Goal: Navigation & Orientation: Find specific page/section

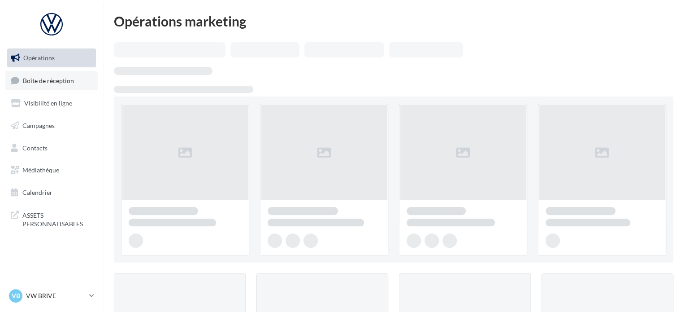
click at [41, 82] on span "Boîte de réception" at bounding box center [48, 80] width 51 height 8
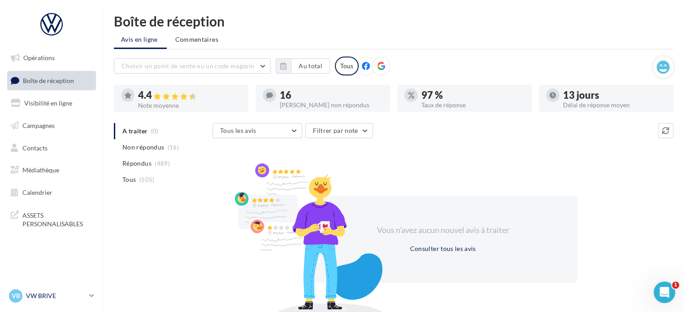
click at [77, 299] on p "VW BRIVE" at bounding box center [56, 295] width 60 height 9
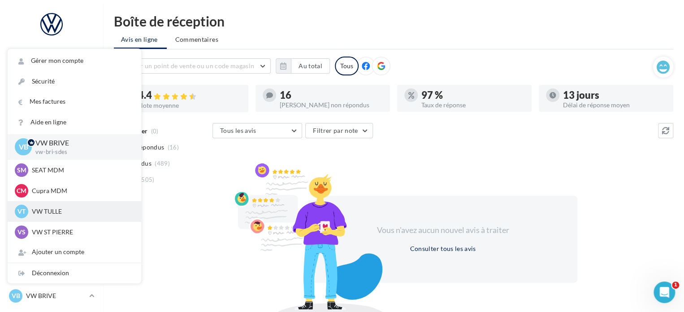
click at [70, 213] on p "VW TULLE" at bounding box center [81, 211] width 99 height 9
